Goal: Task Accomplishment & Management: Complete application form

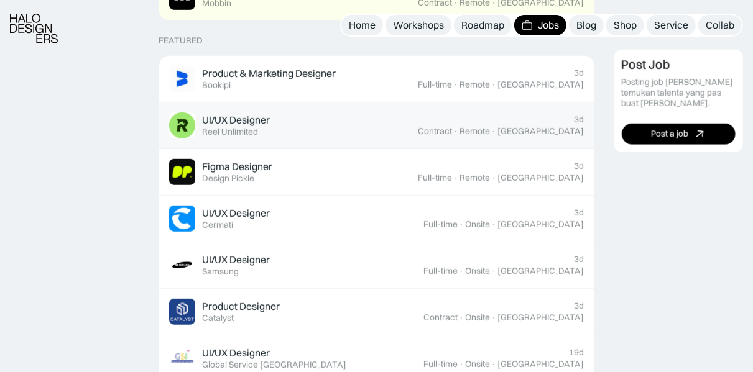
scroll to position [497, 0]
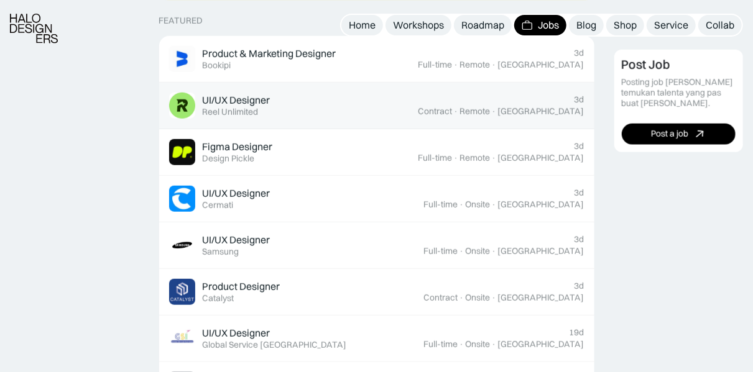
click at [303, 99] on div "UI/UX Designer Featured Reel Unlimited" at bounding box center [293, 106] width 249 height 26
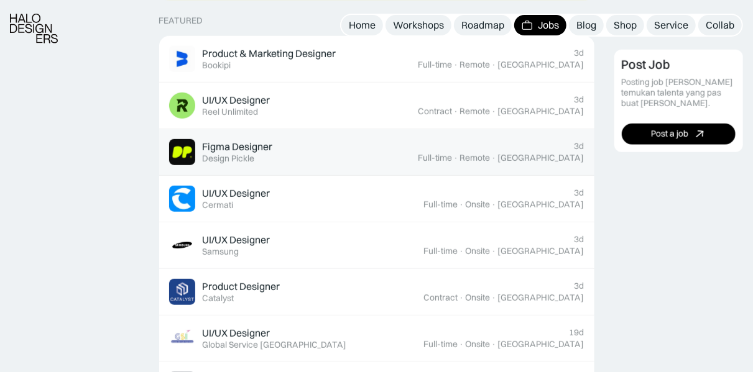
click at [279, 154] on div "Figma Designer Featured Design Pickle" at bounding box center [293, 152] width 249 height 26
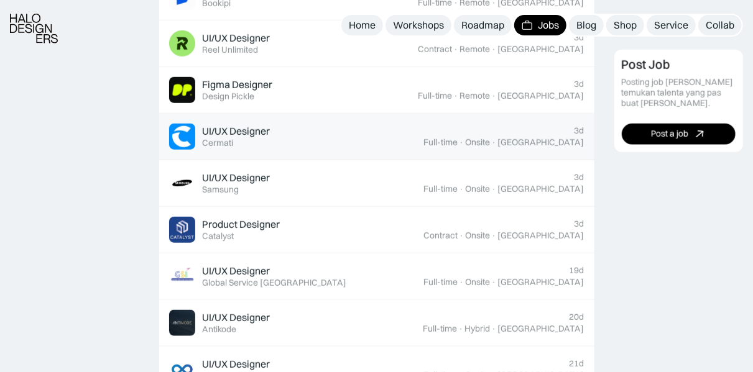
click at [315, 128] on div "UI/UX Designer Featured Cermati" at bounding box center [296, 137] width 255 height 26
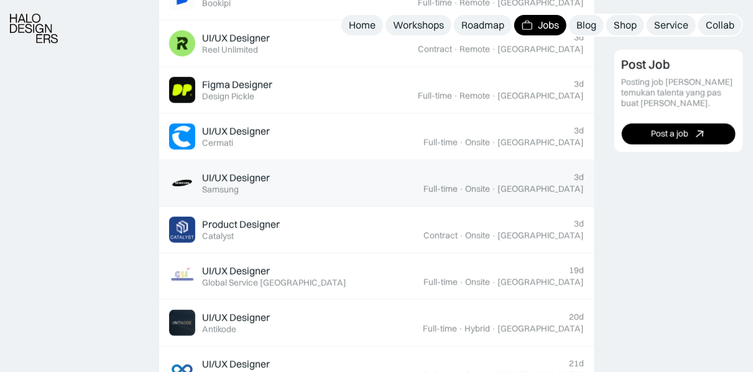
click at [302, 185] on div "UI/UX Designer Featured Samsung" at bounding box center [296, 183] width 255 height 26
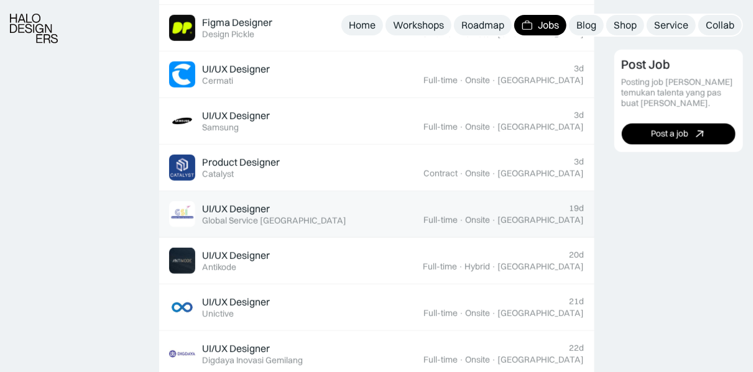
click at [278, 216] on div "Global Service Indonesia" at bounding box center [275, 221] width 144 height 11
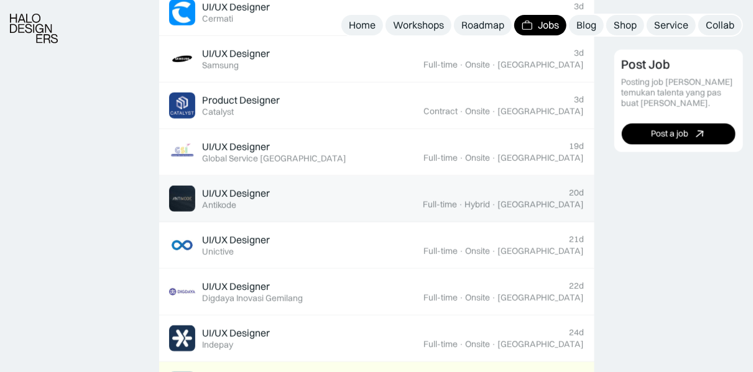
click at [278, 193] on div "UI/UX Designer Featured Antikode" at bounding box center [296, 199] width 254 height 26
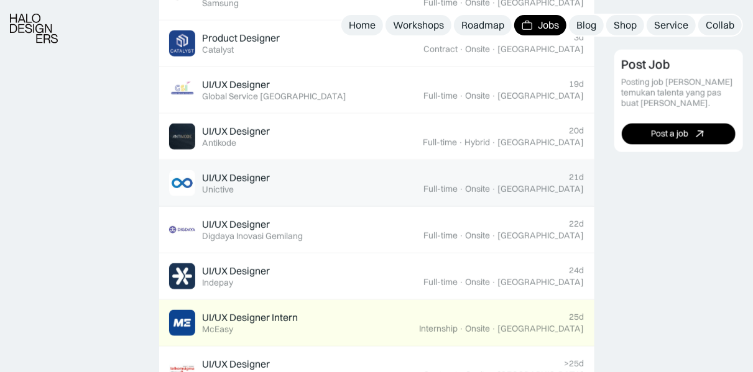
scroll to position [808, 0]
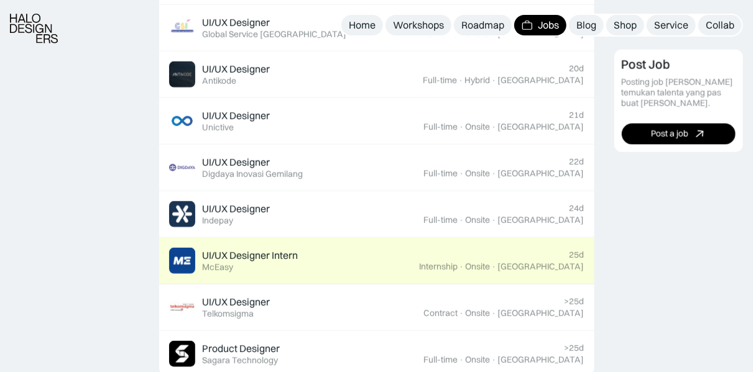
click at [272, 272] on link "UI/UX Designer Intern Featured McEasy 25d Internship · Onsite · Jakarta" at bounding box center [376, 261] width 435 height 47
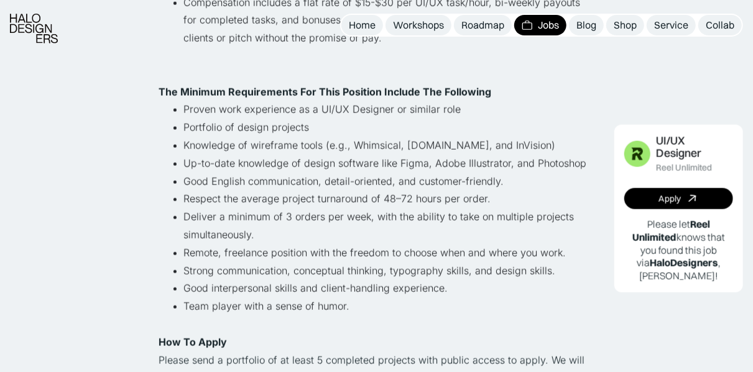
scroll to position [808, 0]
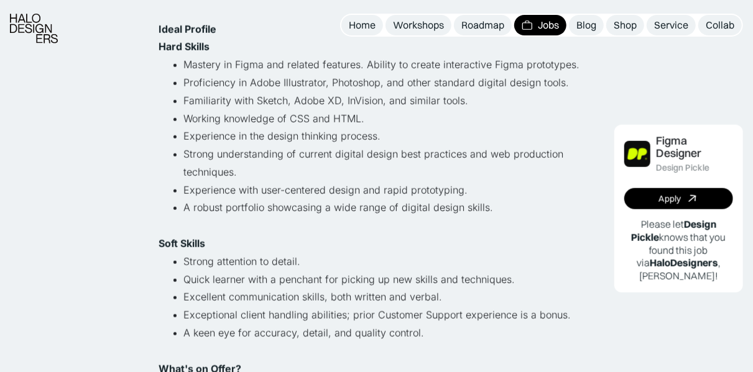
scroll to position [684, 0]
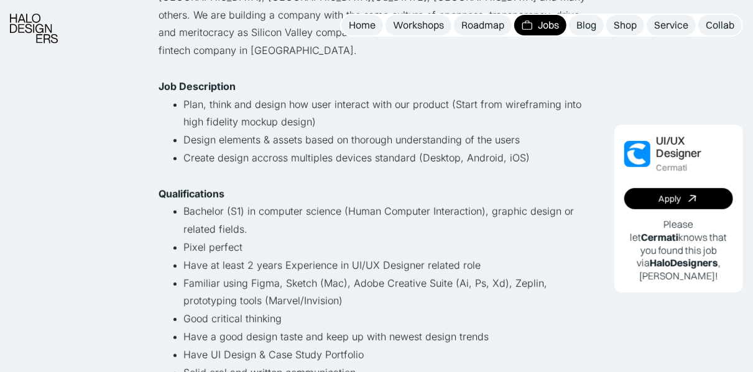
scroll to position [373, 0]
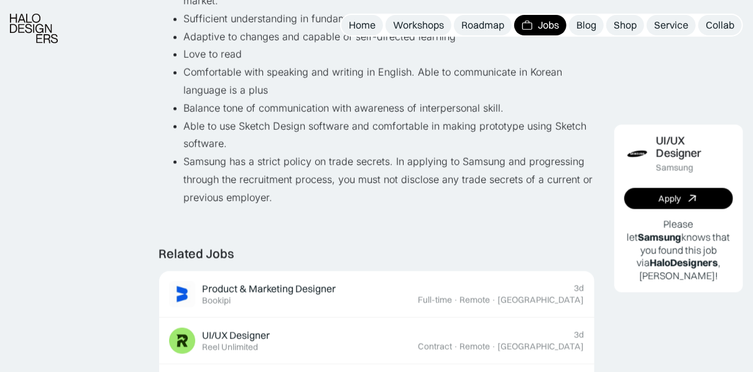
scroll to position [932, 0]
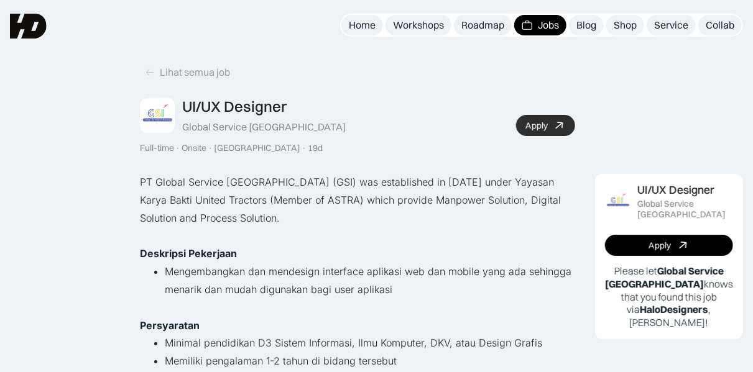
click at [548, 129] on div "Apply" at bounding box center [536, 126] width 22 height 11
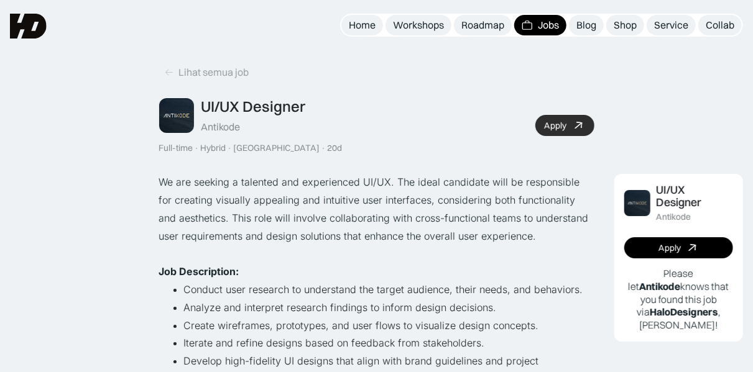
click at [576, 123] on icon at bounding box center [578, 126] width 18 height 18
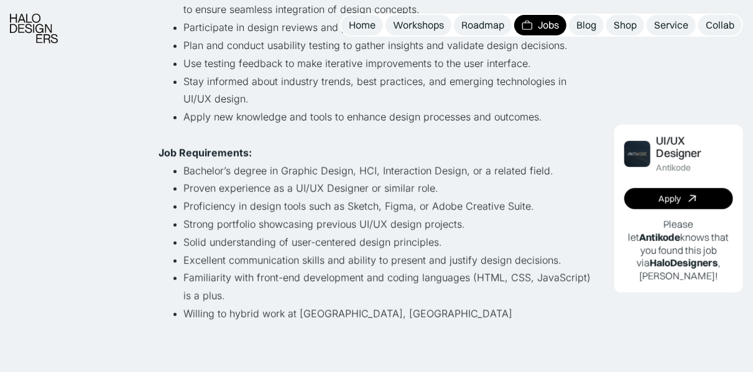
scroll to position [435, 0]
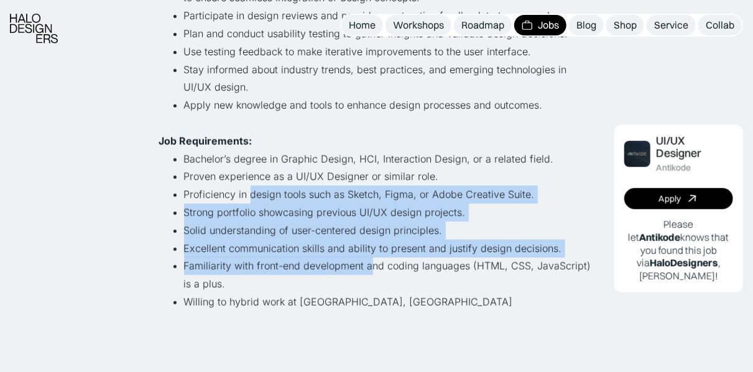
drag, startPoint x: 248, startPoint y: 197, endPoint x: 469, endPoint y: 299, distance: 243.7
click at [373, 275] on ul "Bachelor’s degree in Graphic Design, HCI, Interaction Design, or a related fiel…" at bounding box center [376, 230] width 435 height 161
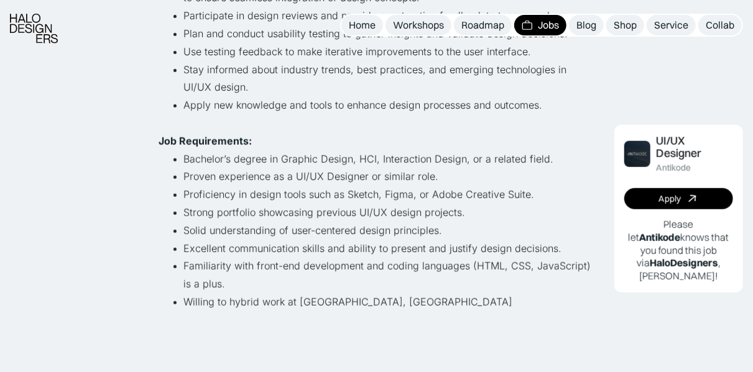
click at [485, 310] on li "Willing to hybrid work at Bintaro, Tangerang Selatan" at bounding box center [389, 302] width 410 height 18
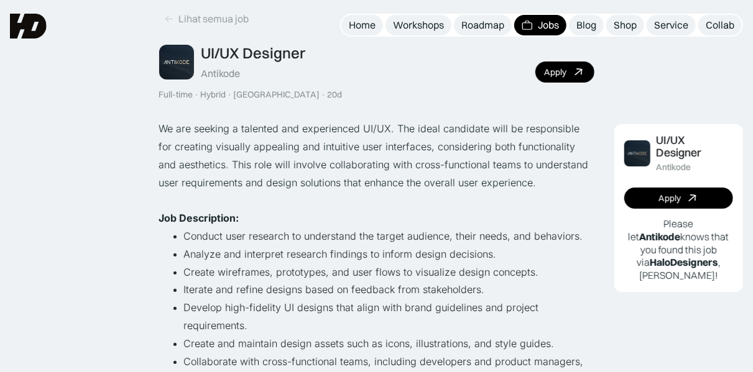
scroll to position [0, 0]
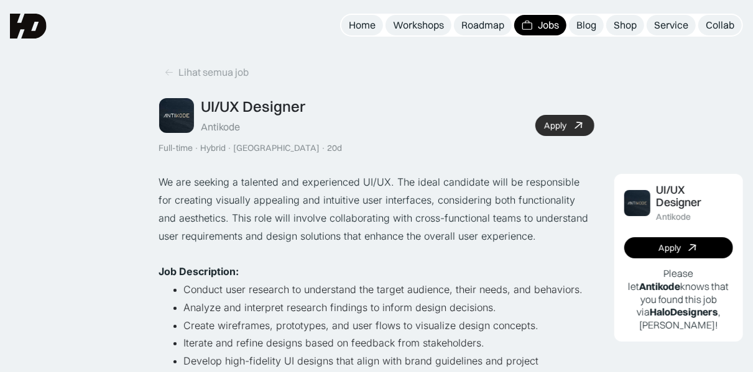
click at [565, 127] on div "Apply" at bounding box center [556, 126] width 22 height 11
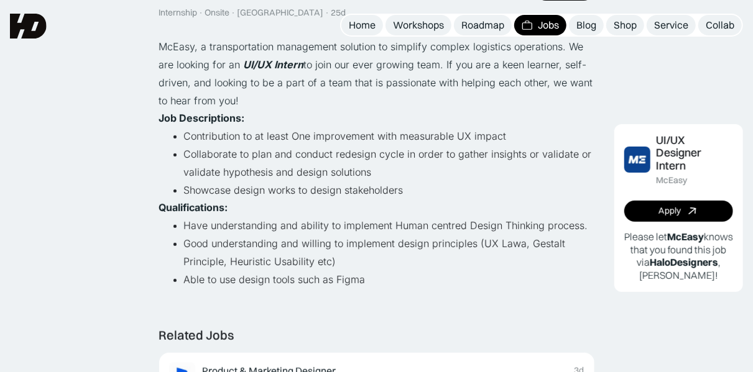
scroll to position [124, 0]
